Goal: Check status: Check status

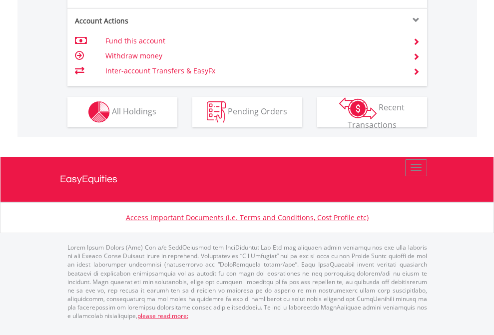
scroll to position [977, 0]
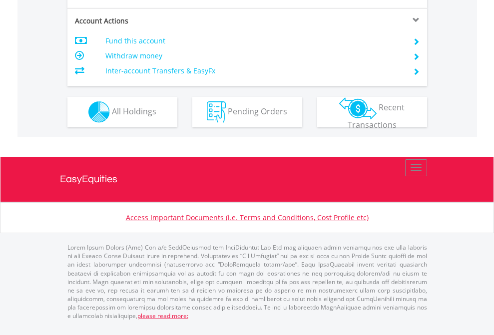
scroll to position [937, 0]
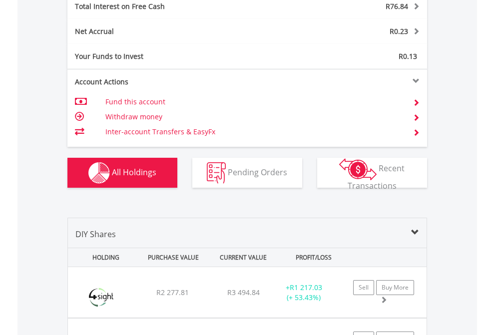
scroll to position [1151, 0]
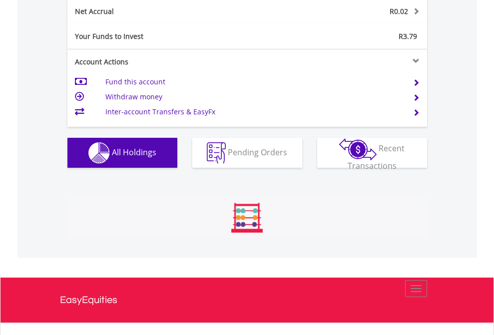
scroll to position [1131, 0]
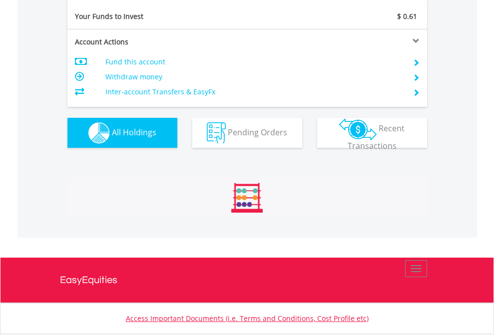
scroll to position [1111, 0]
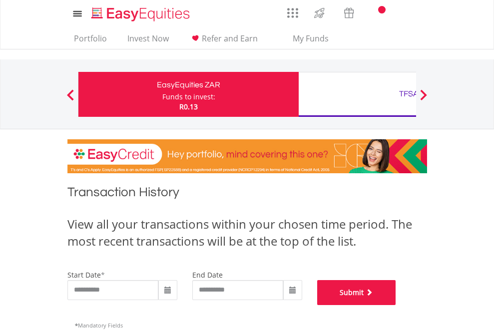
click at [396, 305] on button "Submit" at bounding box center [356, 292] width 79 height 25
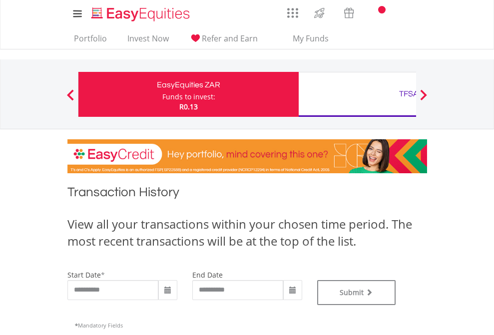
click at [357, 94] on div "TFSA" at bounding box center [409, 94] width 208 height 14
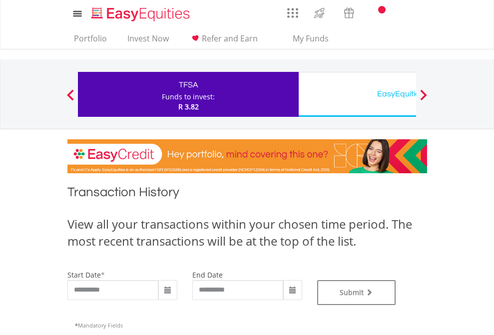
type input "**********"
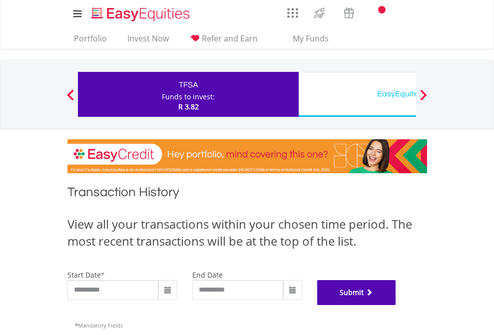
click at [396, 305] on button "Submit" at bounding box center [356, 292] width 79 height 25
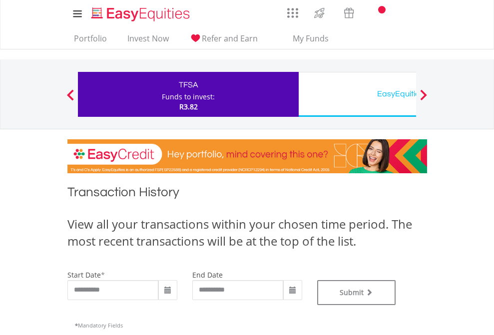
click at [357, 94] on div "EasyEquities USD" at bounding box center [409, 94] width 208 height 14
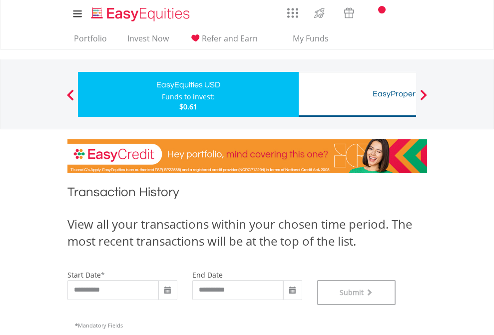
scroll to position [405, 0]
